Goal: Task Accomplishment & Management: Complete application form

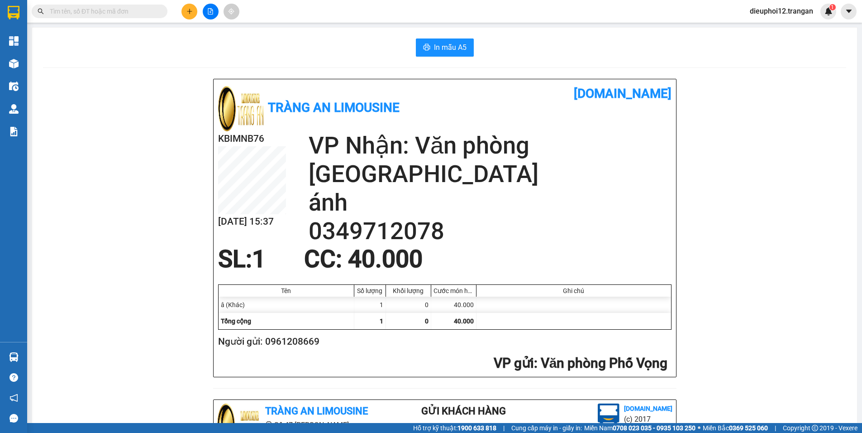
scroll to position [263, 0]
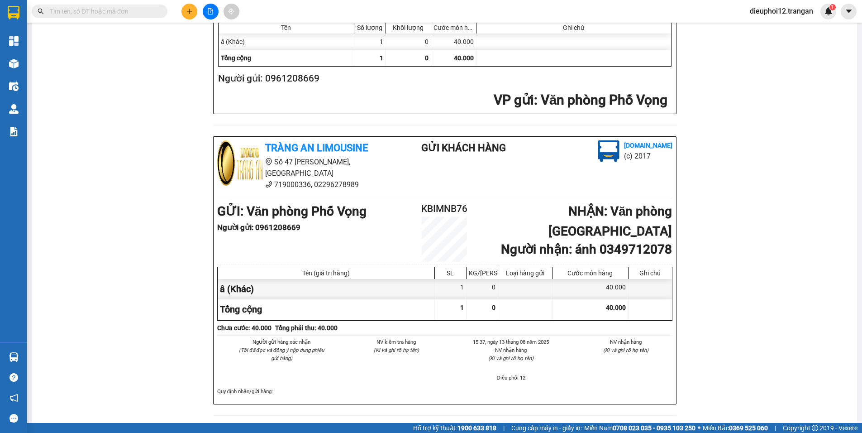
click at [192, 10] on icon "plus" at bounding box center [189, 11] width 6 height 6
click at [204, 33] on div "Tràng An Limousine [DOMAIN_NAME] KBIMNB76 [DATE] 15:37 VP Nhận: Văn phòng [GEOG…" at bounding box center [444, 121] width 803 height 610
click at [194, 10] on button at bounding box center [189, 12] width 16 height 16
click at [204, 35] on div "Tạo đơn hàng" at bounding box center [221, 33] width 68 height 17
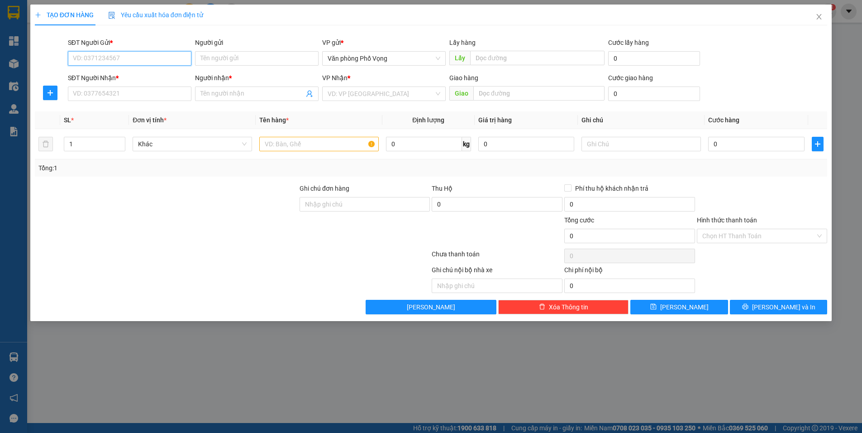
click at [132, 58] on input "SĐT Người Gửi *" at bounding box center [130, 58] width 124 height 14
type input "0345370065"
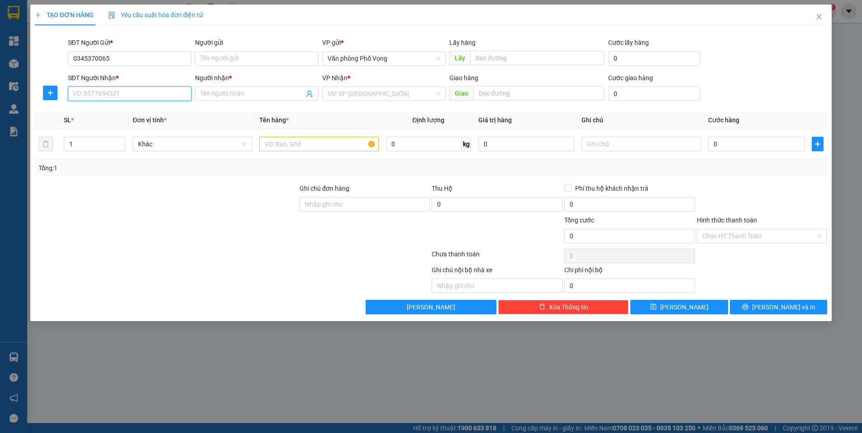
click at [112, 93] on input "SĐT Người Nhận *" at bounding box center [130, 93] width 124 height 14
type input "0942291991"
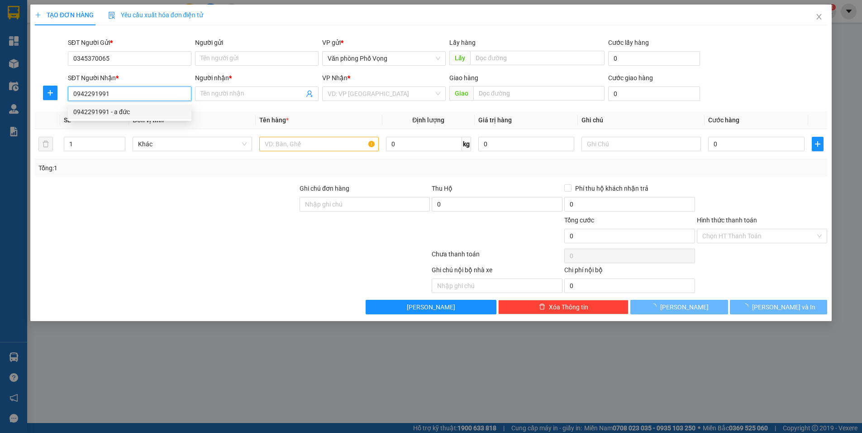
click at [140, 109] on div "0942291991 - a đức" at bounding box center [129, 112] width 113 height 10
type input "a đức"
type input "30.000"
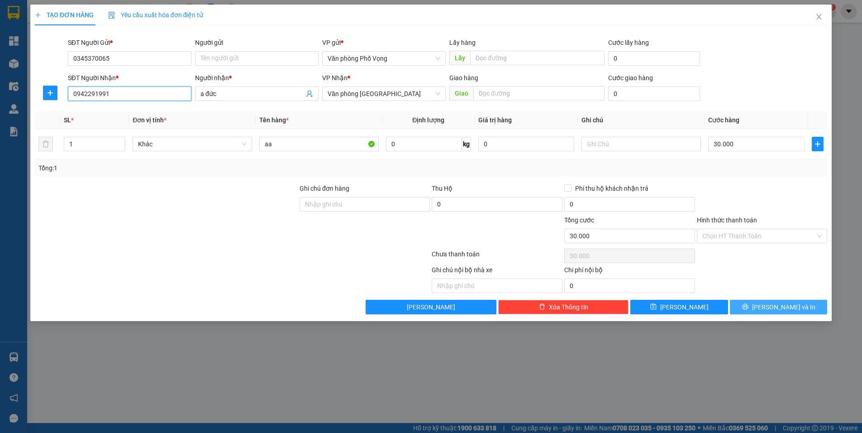
type input "0942291991"
click at [748, 308] on icon "printer" at bounding box center [745, 306] width 6 height 6
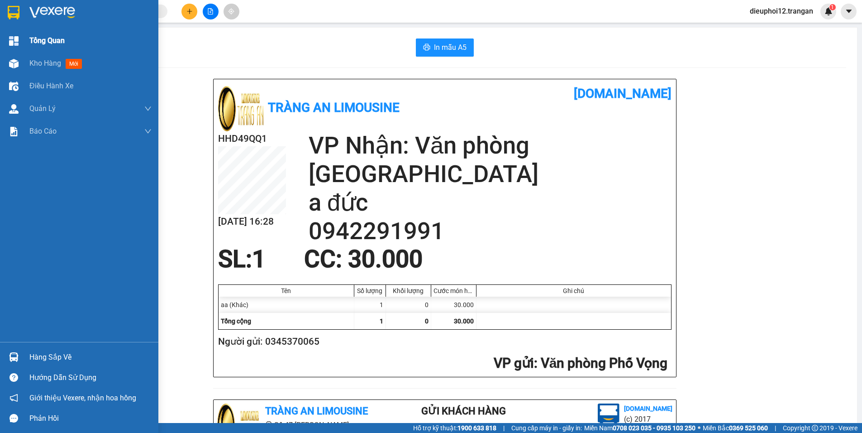
click at [16, 41] on img at bounding box center [14, 41] width 10 height 10
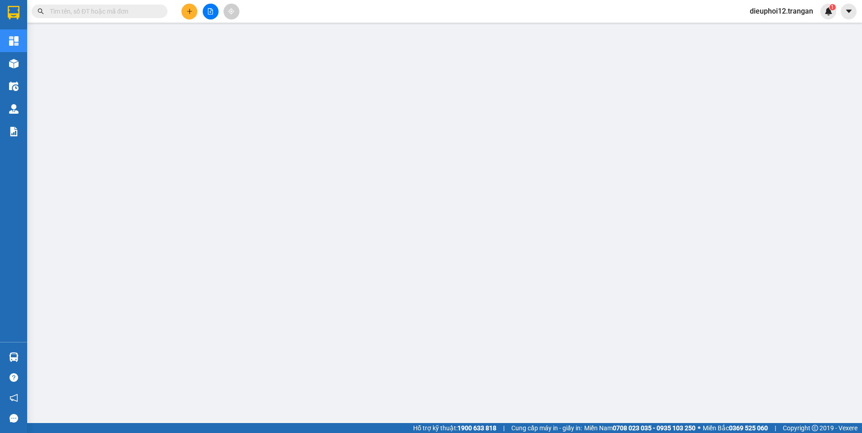
click at [190, 12] on icon "plus" at bounding box center [189, 11] width 0 height 5
click at [201, 29] on div "Tạo đơn hàng" at bounding box center [221, 33] width 68 height 17
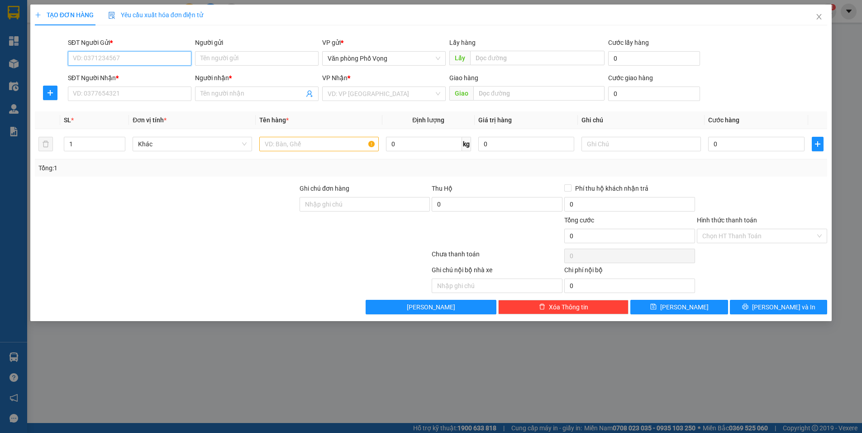
click at [112, 55] on input "SĐT Người Gửi *" at bounding box center [130, 58] width 124 height 14
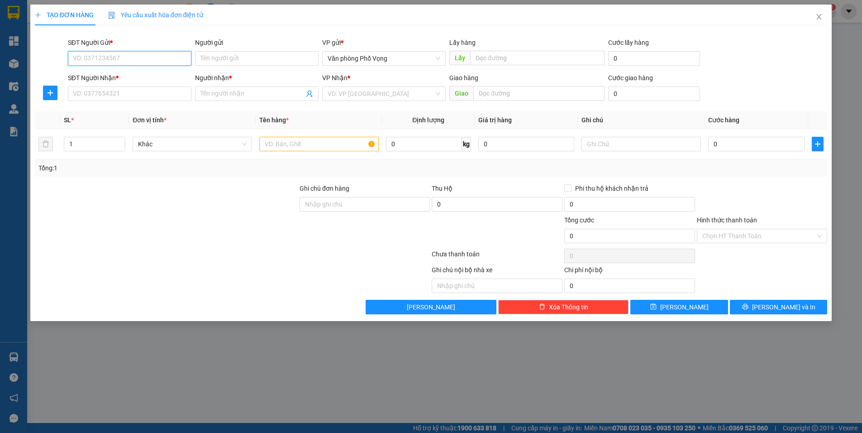
click at [112, 55] on input "SĐT Người Gửi *" at bounding box center [130, 58] width 124 height 14
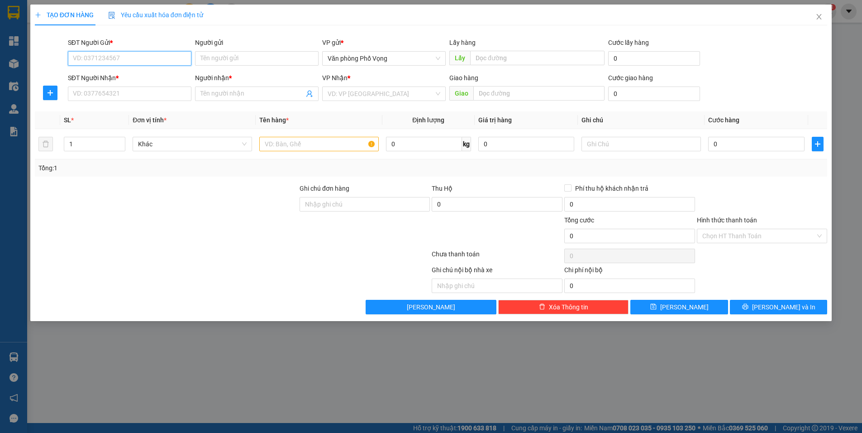
click at [112, 55] on input "SĐT Người Gửi *" at bounding box center [130, 58] width 124 height 14
type input "0345655776"
click at [134, 91] on input "SĐT Người Nhận *" at bounding box center [130, 93] width 124 height 14
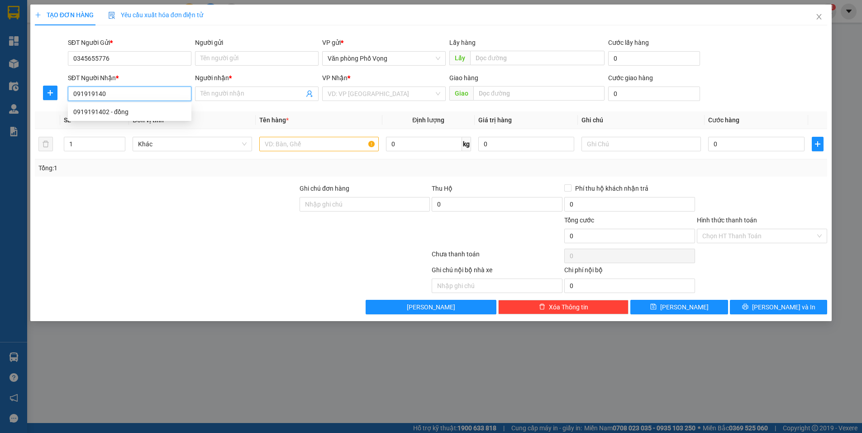
type input "0919191402"
click at [145, 110] on div "0919191402 - đồng" at bounding box center [129, 112] width 113 height 10
type input "đồng"
type input "40.000"
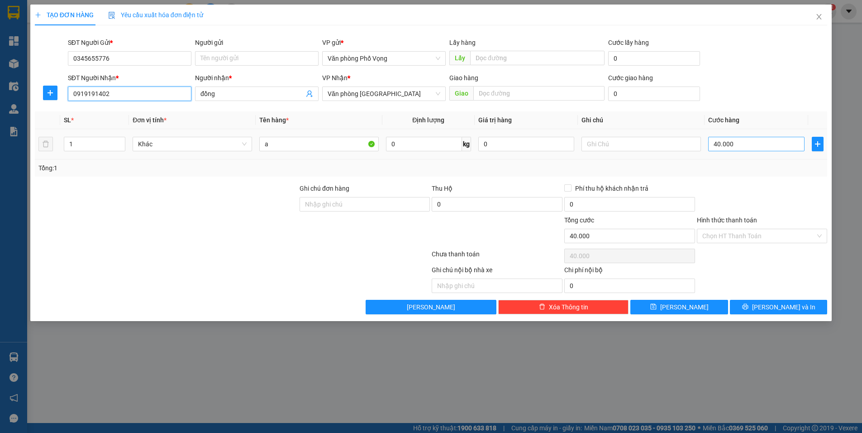
type input "0919191402"
click at [770, 142] on input "40.000" at bounding box center [756, 144] width 96 height 14
type input "3"
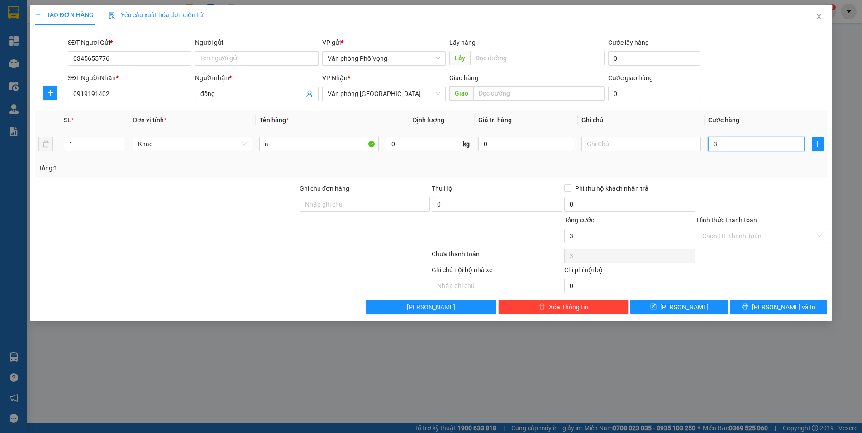
type input "30"
type input "300"
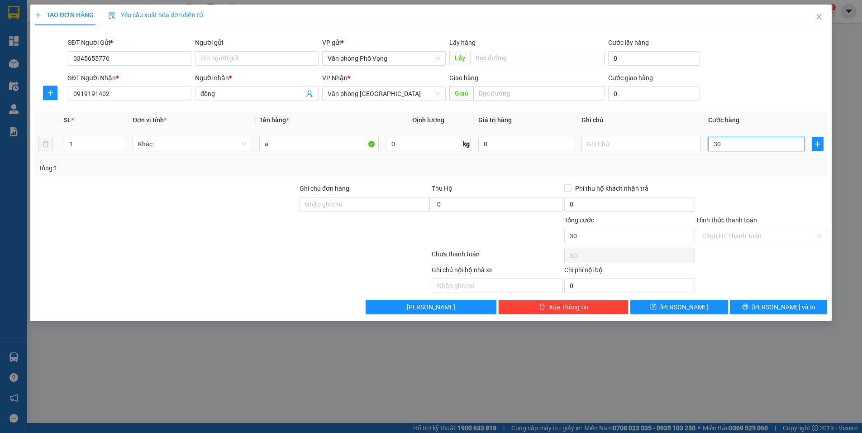
type input "300"
type input "3.000"
type input "30.000"
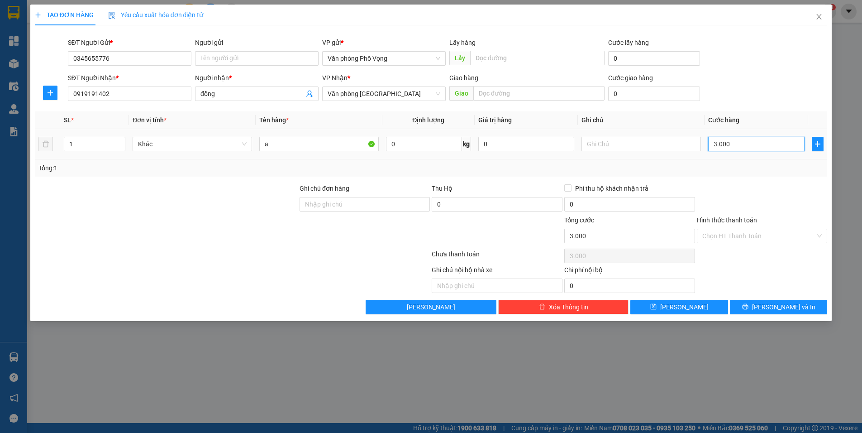
type input "30.000"
click at [748, 307] on icon "printer" at bounding box center [745, 306] width 6 height 6
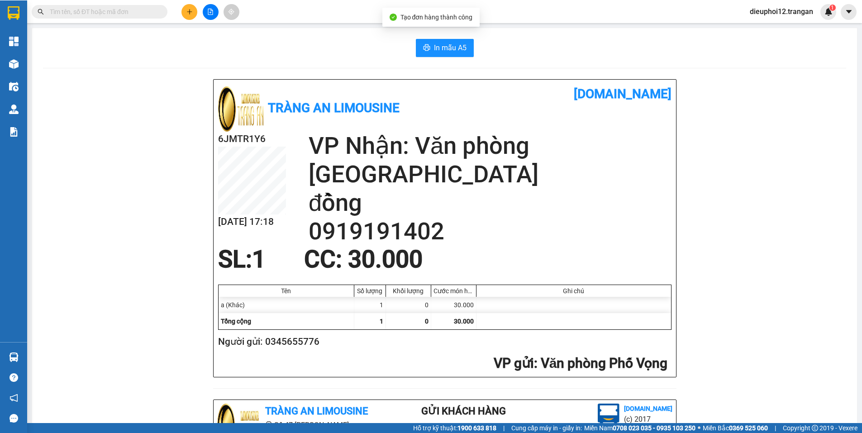
scroll to position [263, 0]
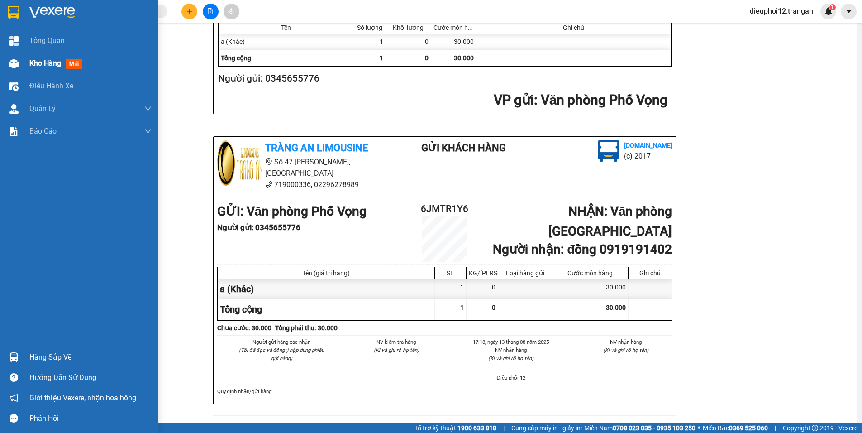
click at [17, 57] on div at bounding box center [14, 64] width 16 height 16
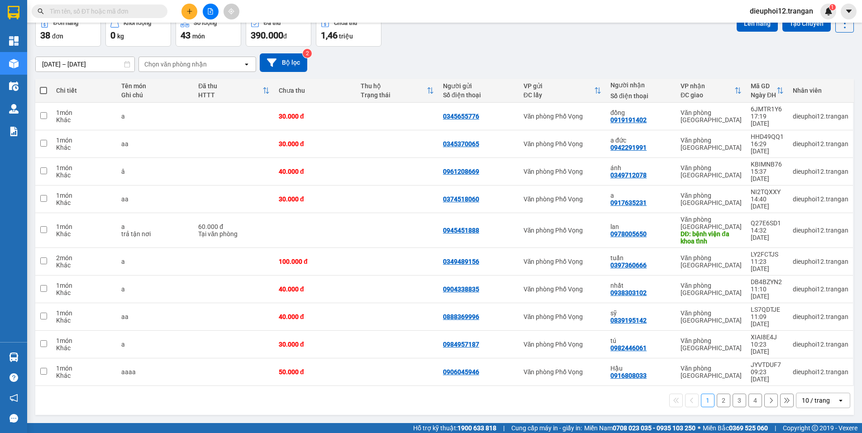
scroll to position [42, 0]
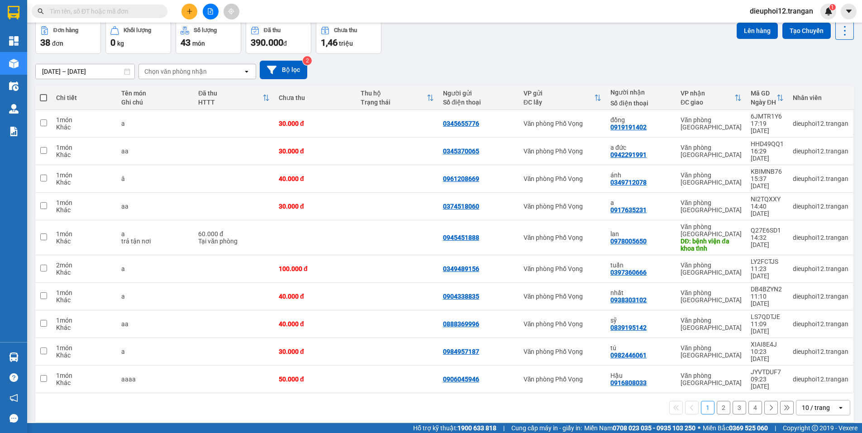
click at [717, 401] on button "2" at bounding box center [724, 408] width 14 height 14
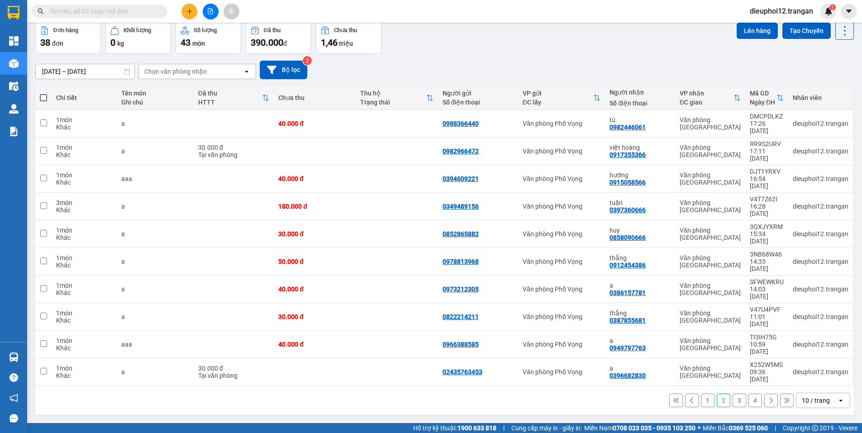
click at [701, 394] on button "1" at bounding box center [708, 401] width 14 height 14
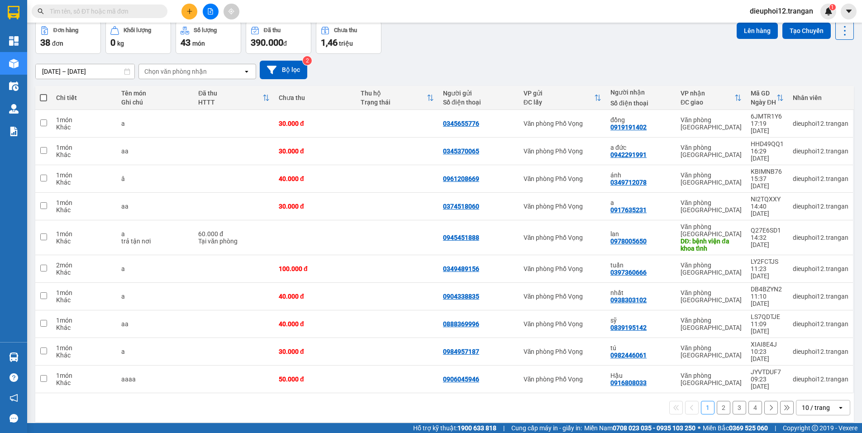
click at [717, 401] on button "2" at bounding box center [724, 408] width 14 height 14
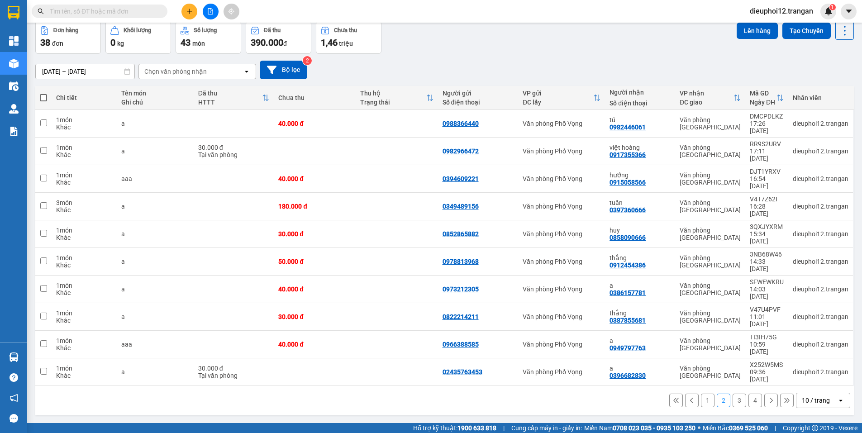
click at [312, 77] on div "[DATE] – [DATE] Press the down arrow key to interact with the calendar and sele…" at bounding box center [444, 70] width 818 height 19
click at [701, 394] on button "1" at bounding box center [708, 401] width 14 height 14
